Goal: Download file/media

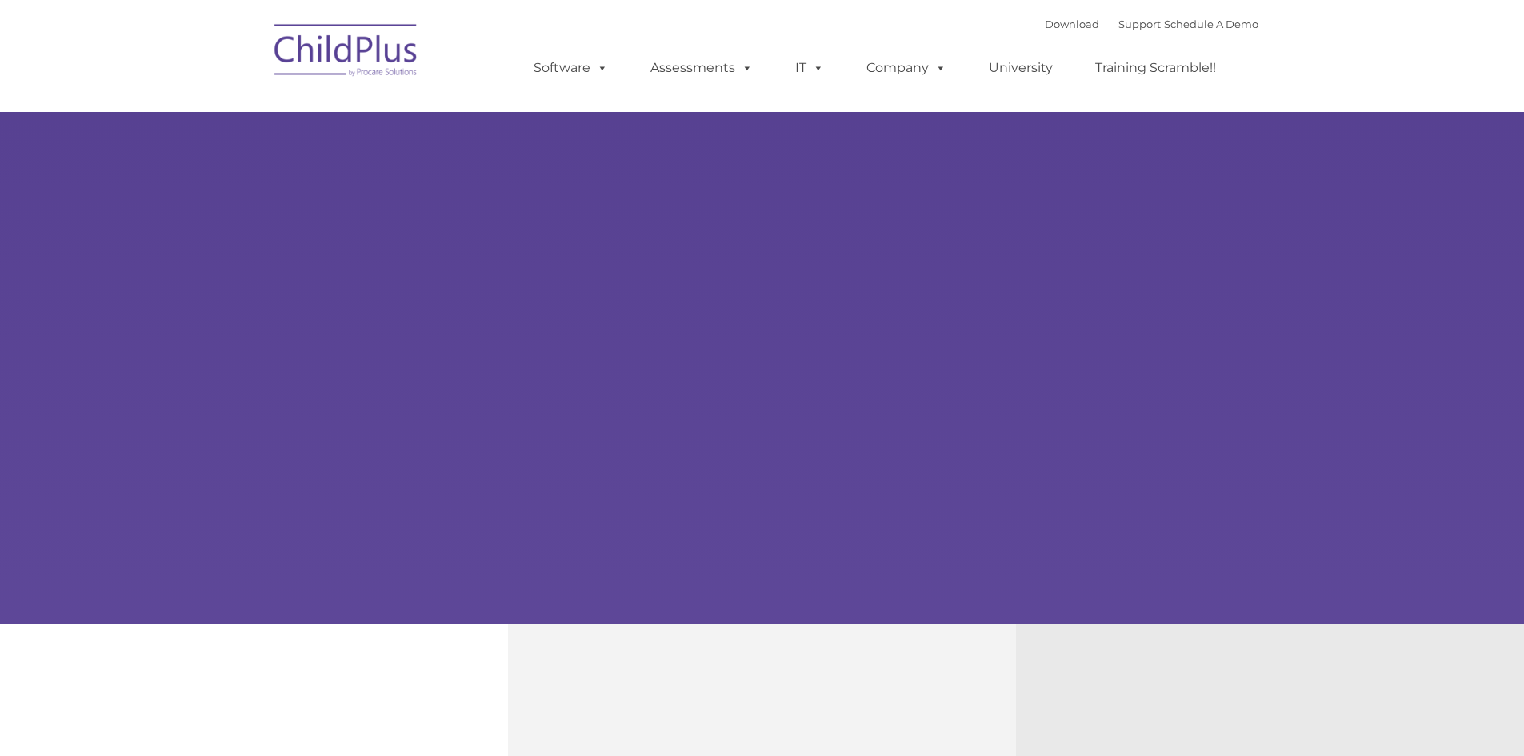
select select "MEDIUM"
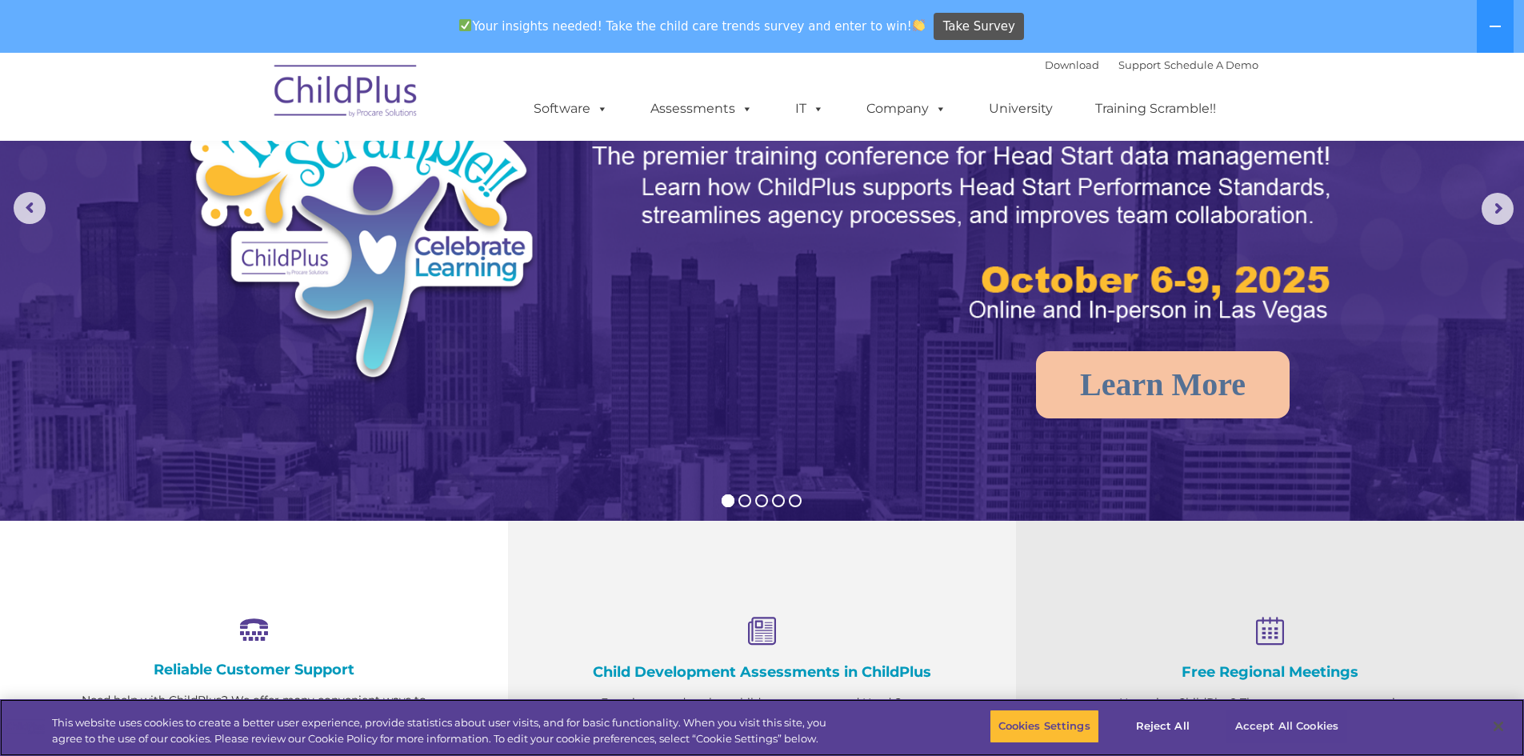
scroll to position [160, 0]
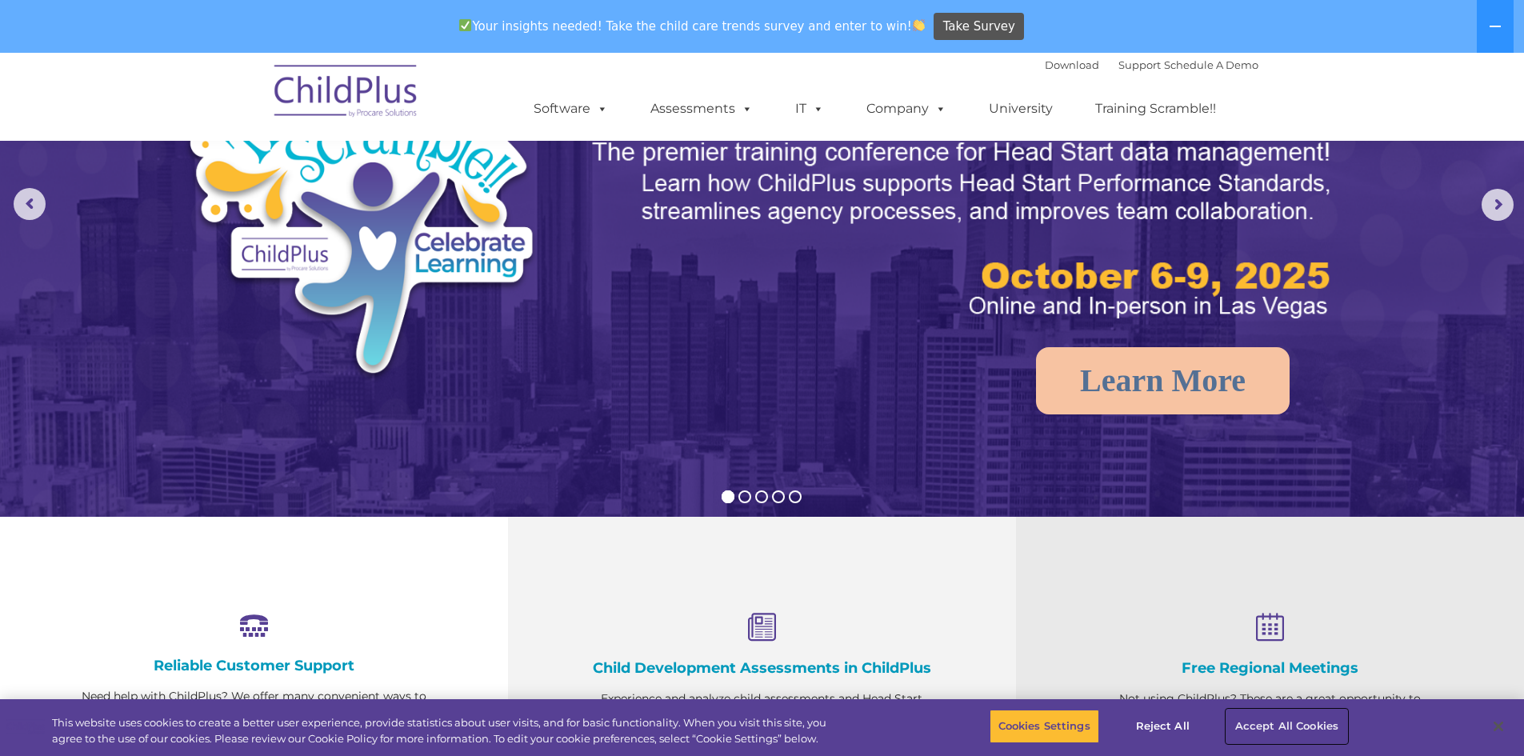
click at [1329, 734] on button "Accept All Cookies" at bounding box center [1286, 727] width 121 height 34
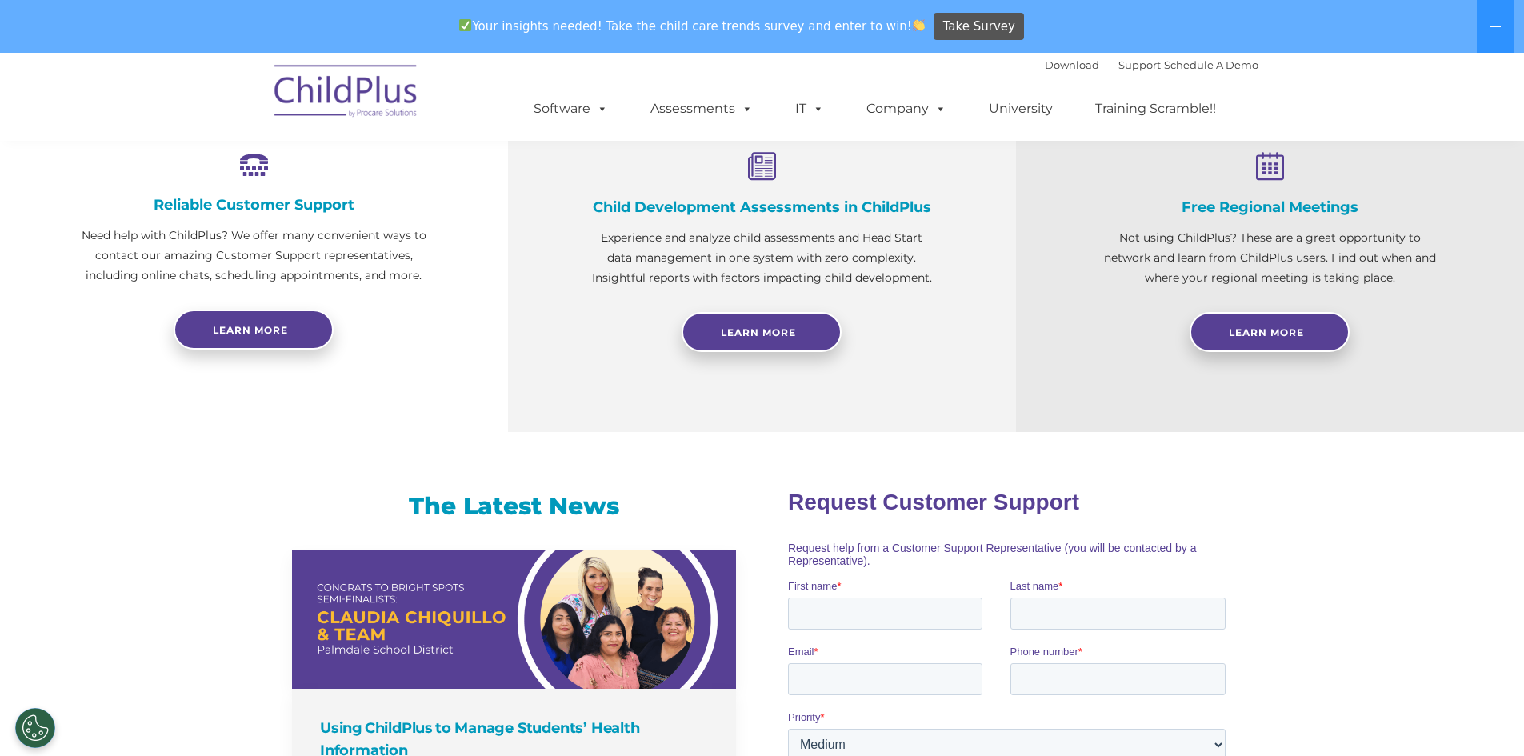
scroll to position [61, 0]
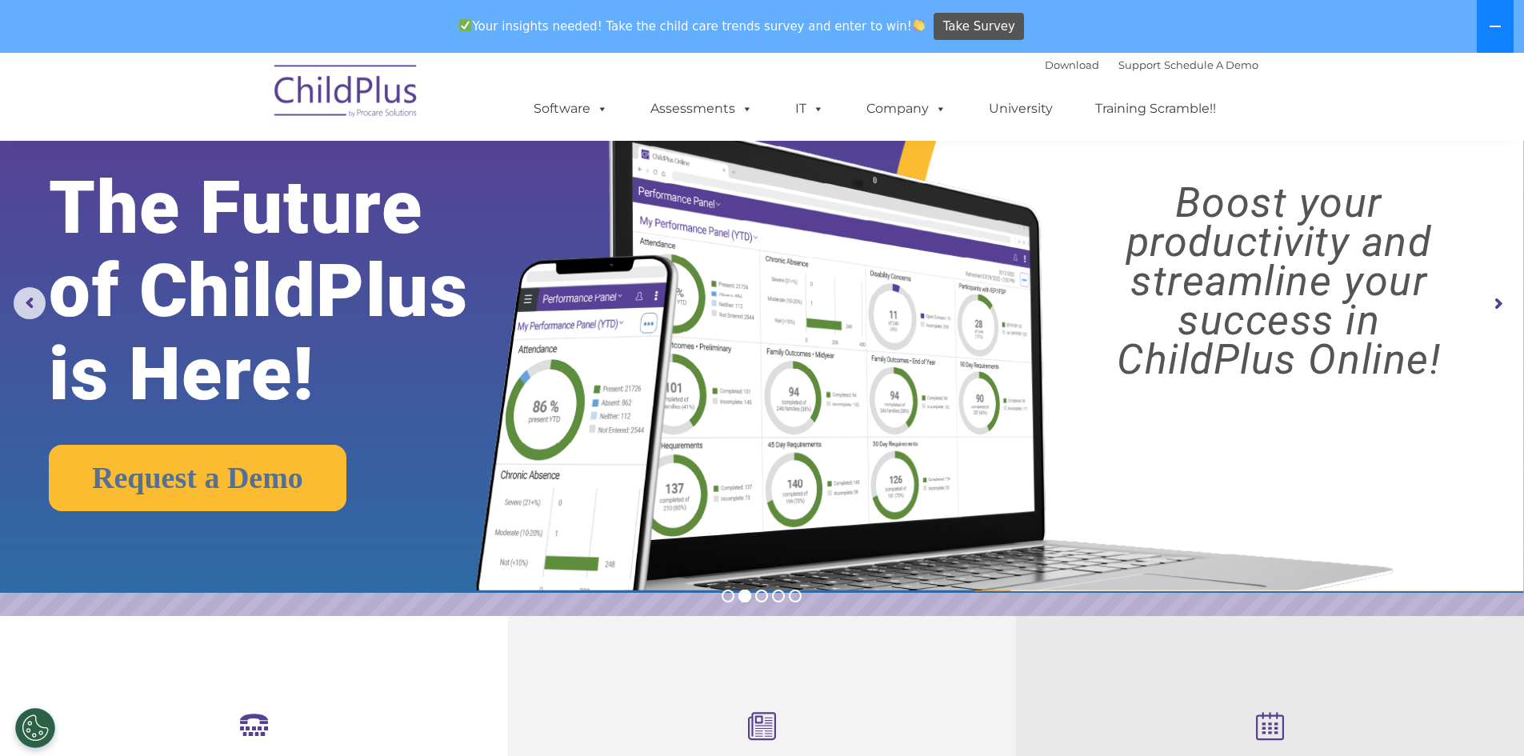
click at [1500, 41] on button at bounding box center [1495, 26] width 37 height 53
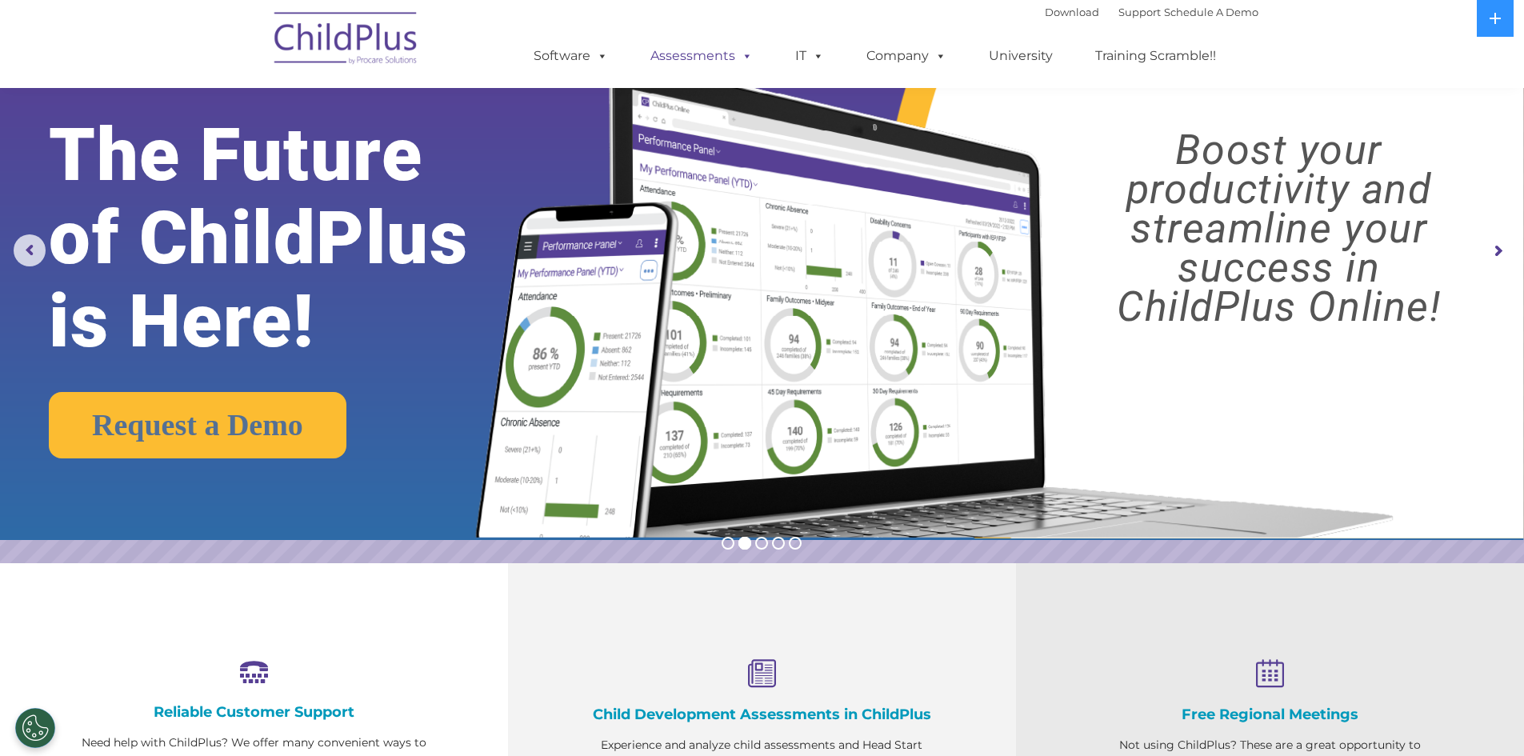
click at [709, 53] on link "Assessments" at bounding box center [701, 56] width 134 height 32
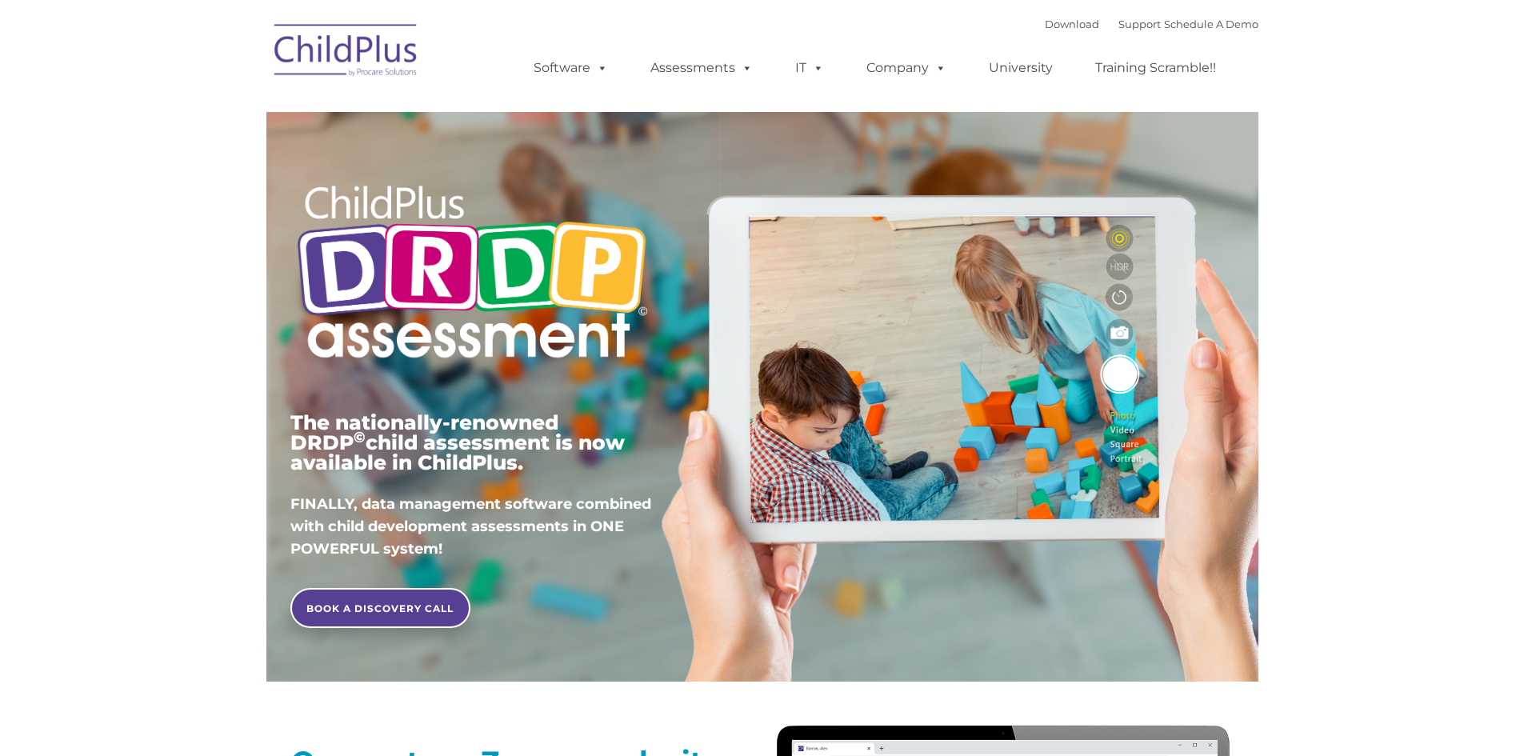
type input ""
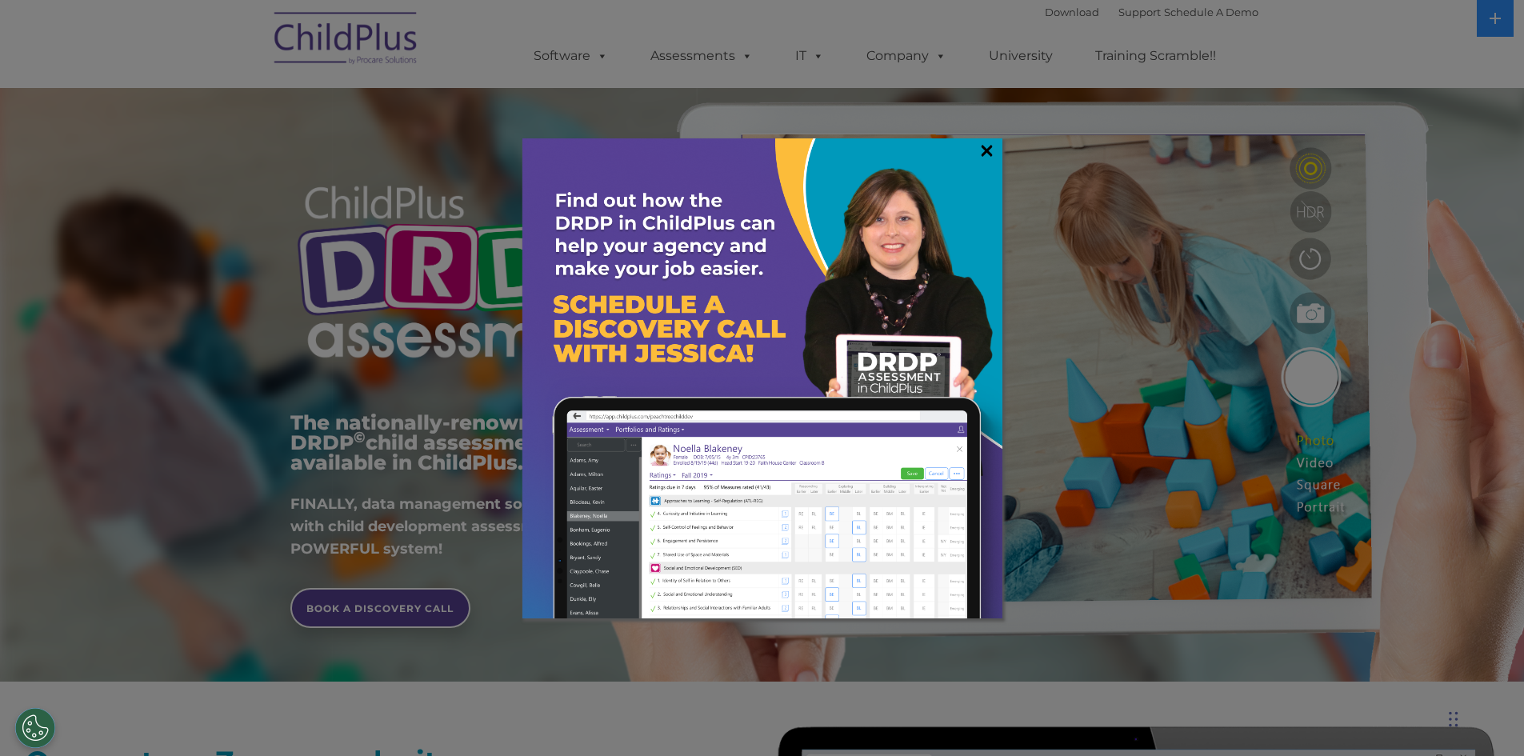
click at [982, 155] on link "×" at bounding box center [987, 150] width 18 height 16
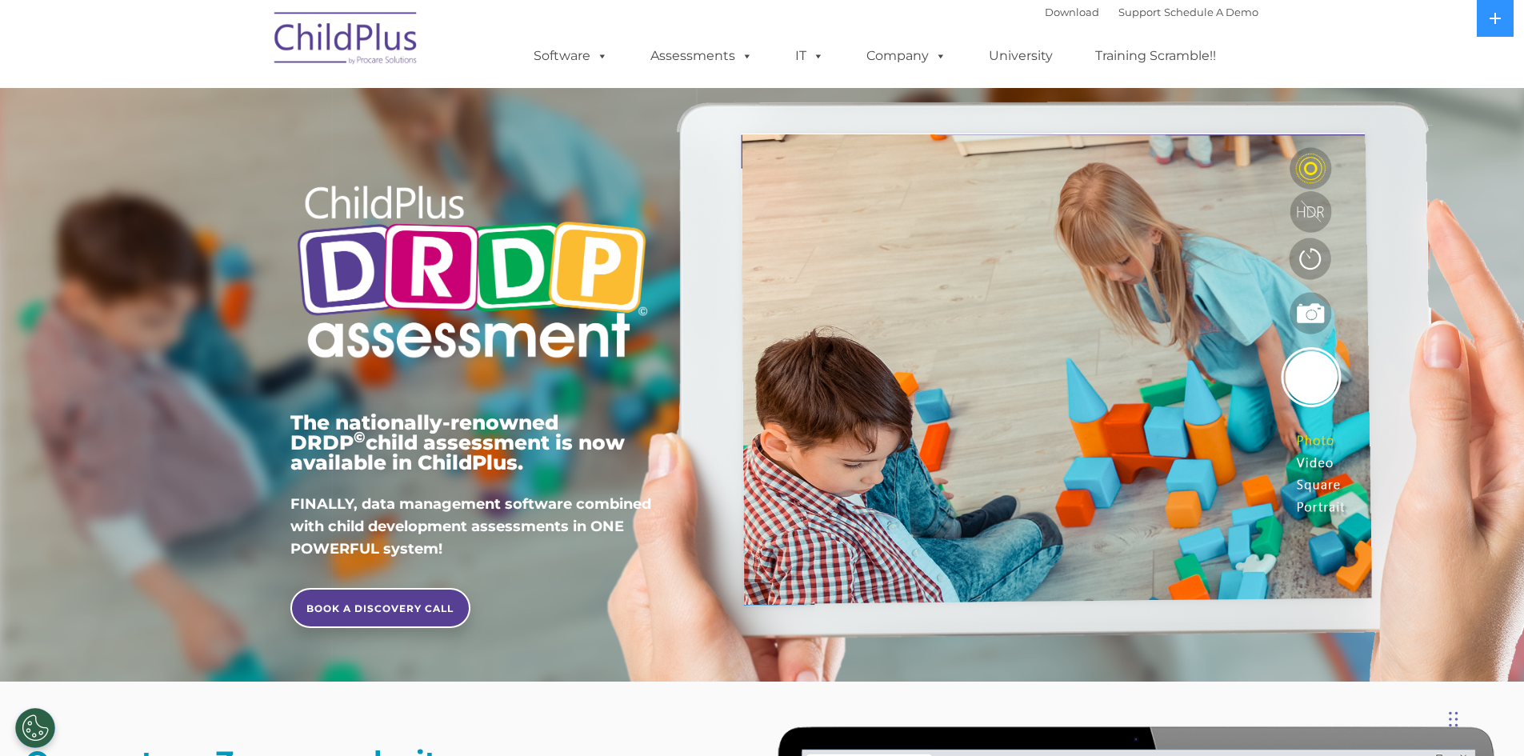
click at [342, 45] on img at bounding box center [346, 41] width 160 height 80
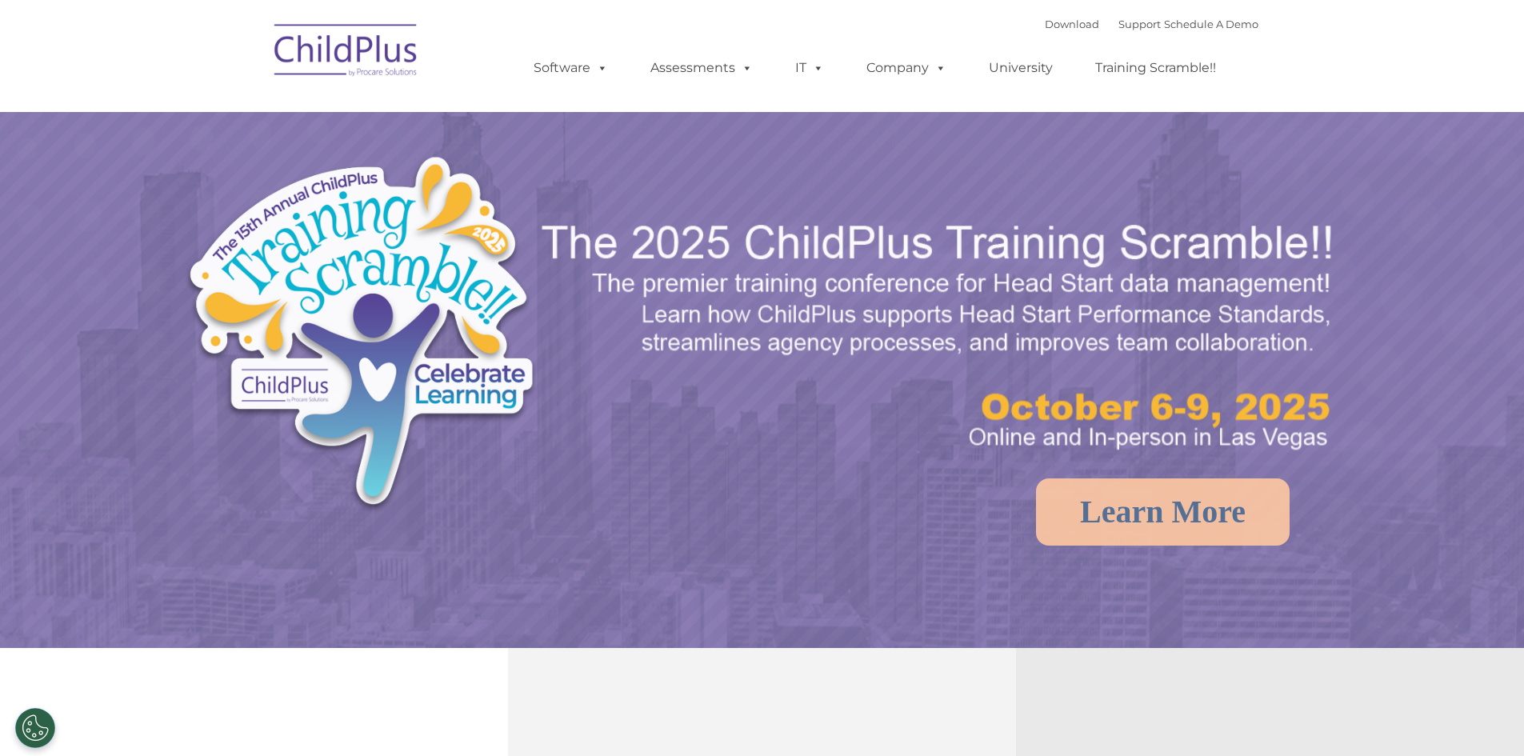
select select "MEDIUM"
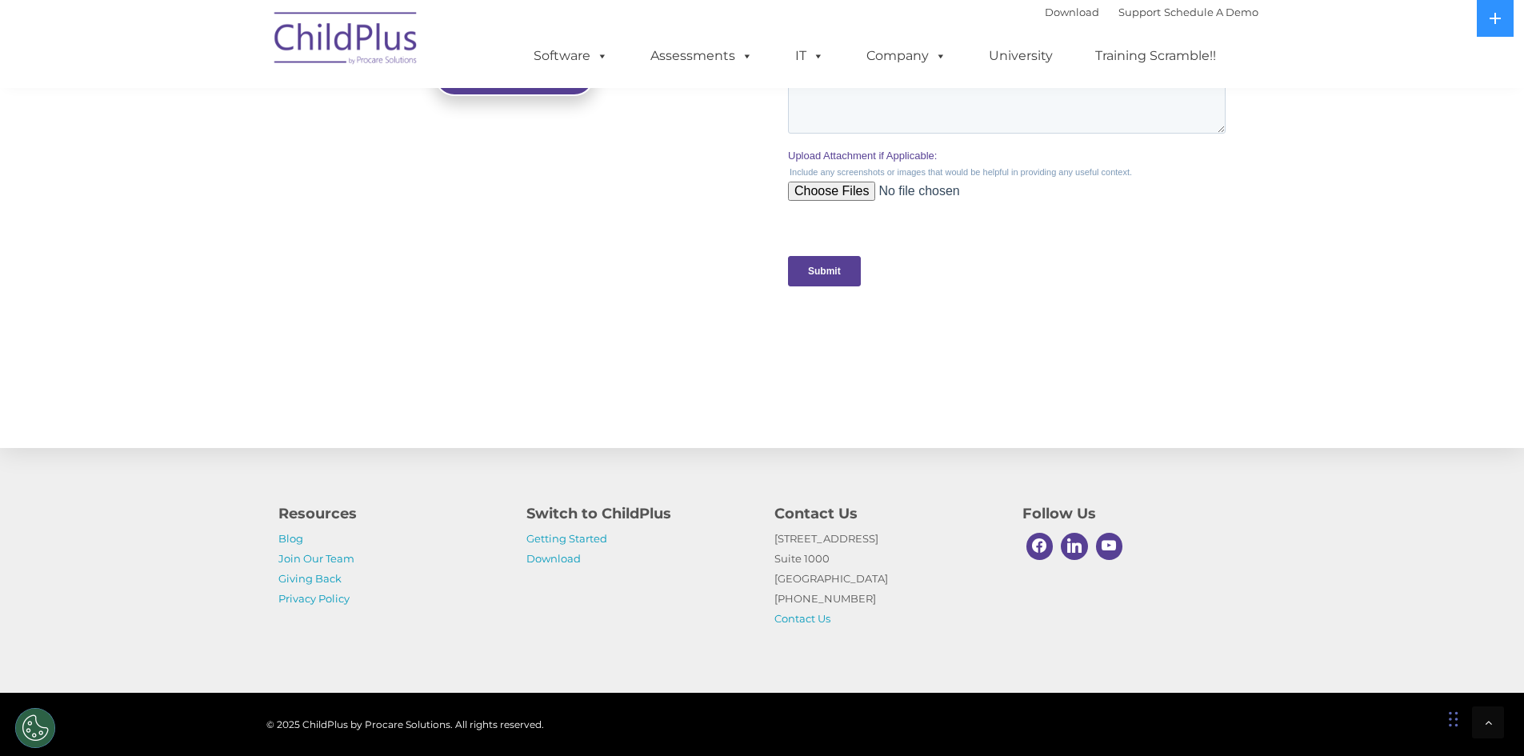
scroll to position [1520, 0]
click at [558, 562] on link "Download" at bounding box center [553, 558] width 54 height 13
